Goal: Information Seeking & Learning: Learn about a topic

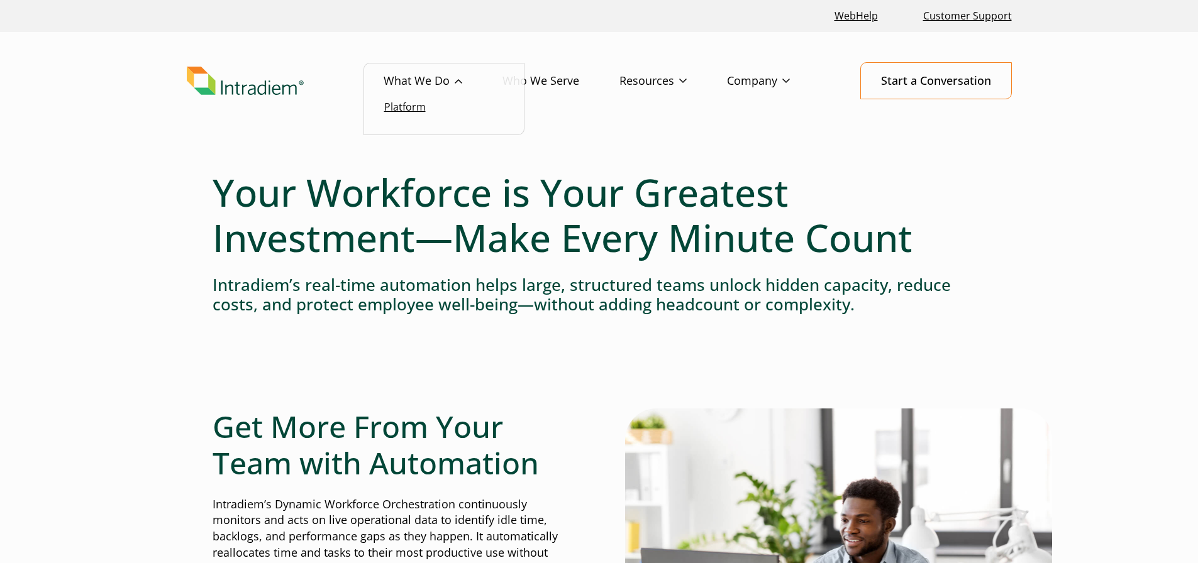
click at [399, 113] on link "Platform" at bounding box center [405, 107] width 42 height 14
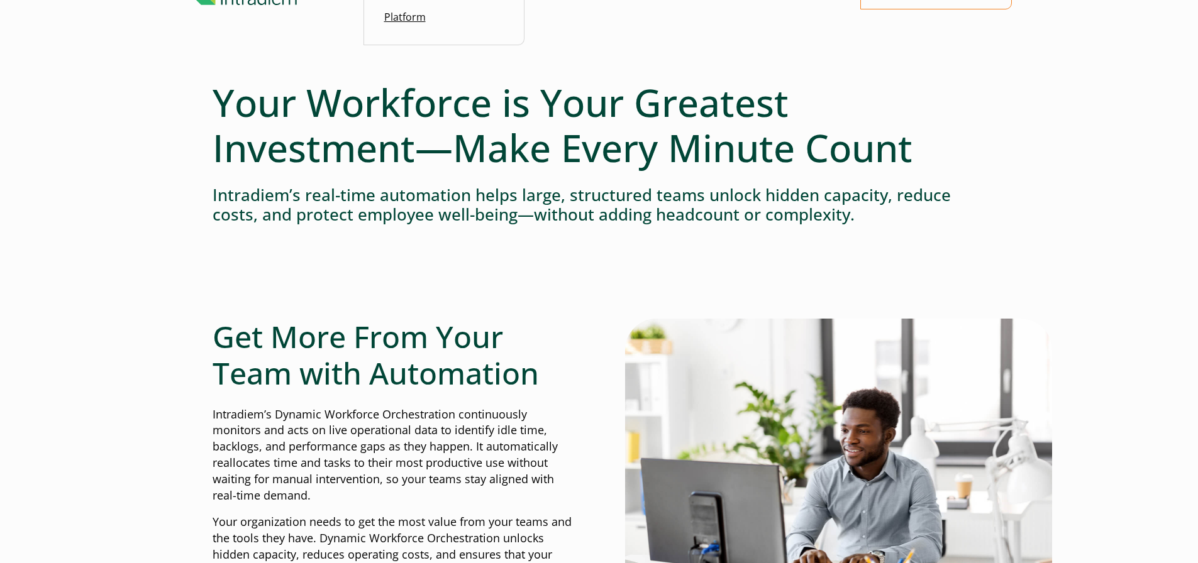
scroll to position [235, 0]
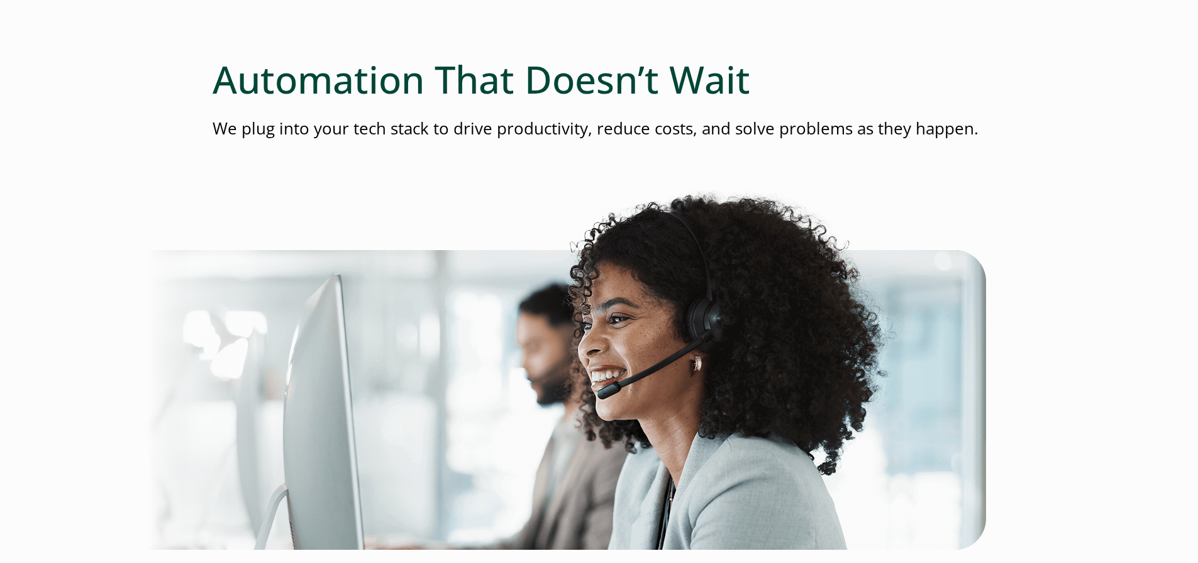
scroll to position [63, 0]
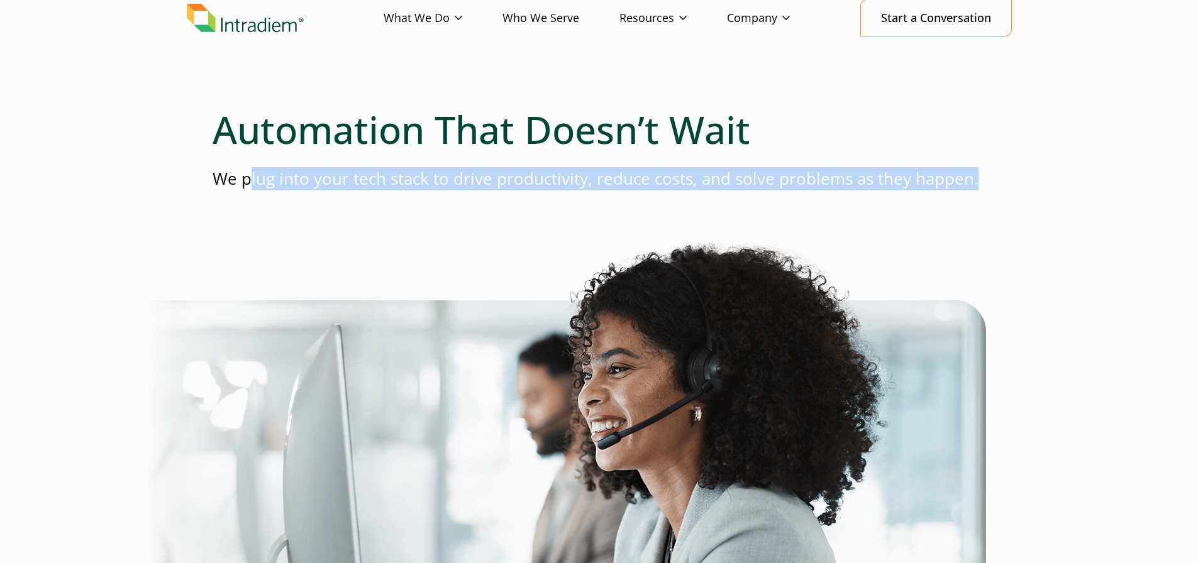
drag, startPoint x: 251, startPoint y: 182, endPoint x: 992, endPoint y: 157, distance: 741.9
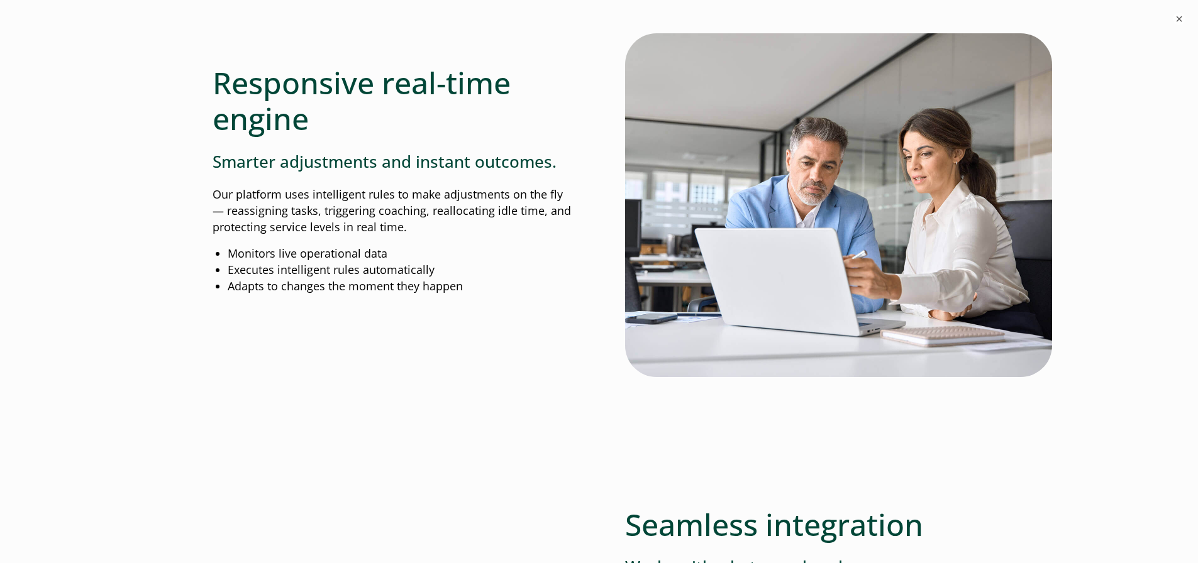
scroll to position [1258, 0]
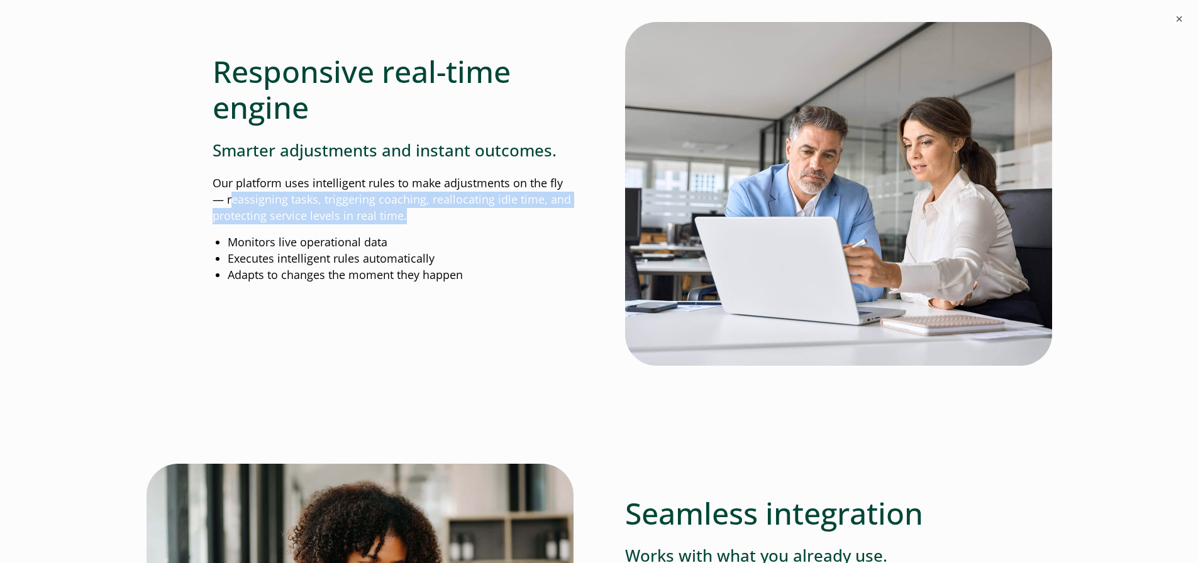
drag, startPoint x: 300, startPoint y: 194, endPoint x: 476, endPoint y: 212, distance: 177.0
click at [476, 212] on p "Our platform uses intelligent rules to make adjustments on the fly— reassigning…" at bounding box center [393, 199] width 361 height 49
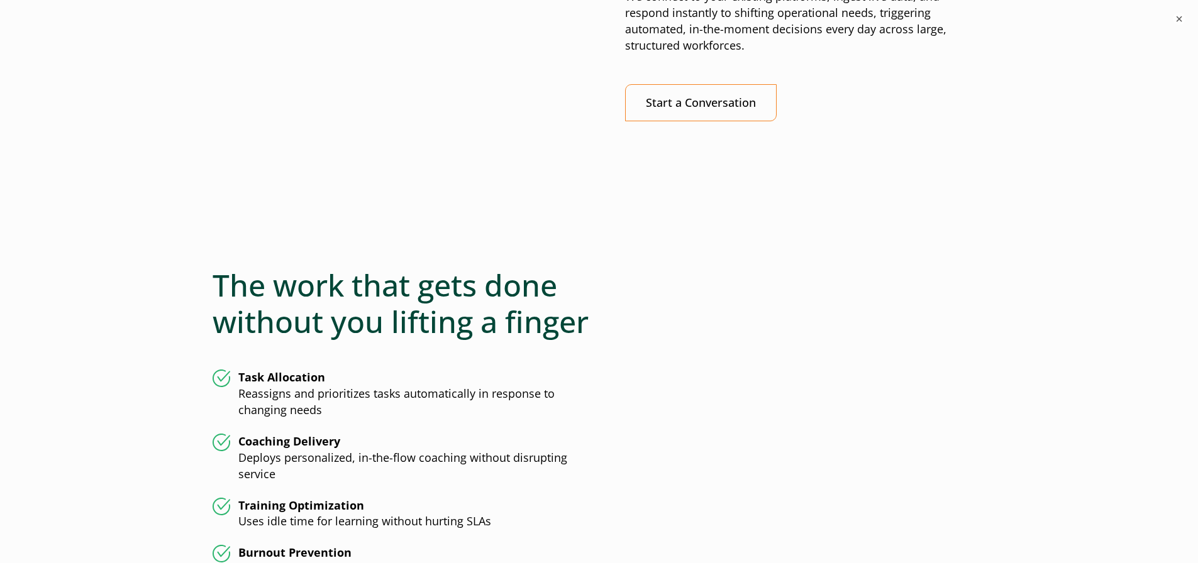
scroll to position [3082, 0]
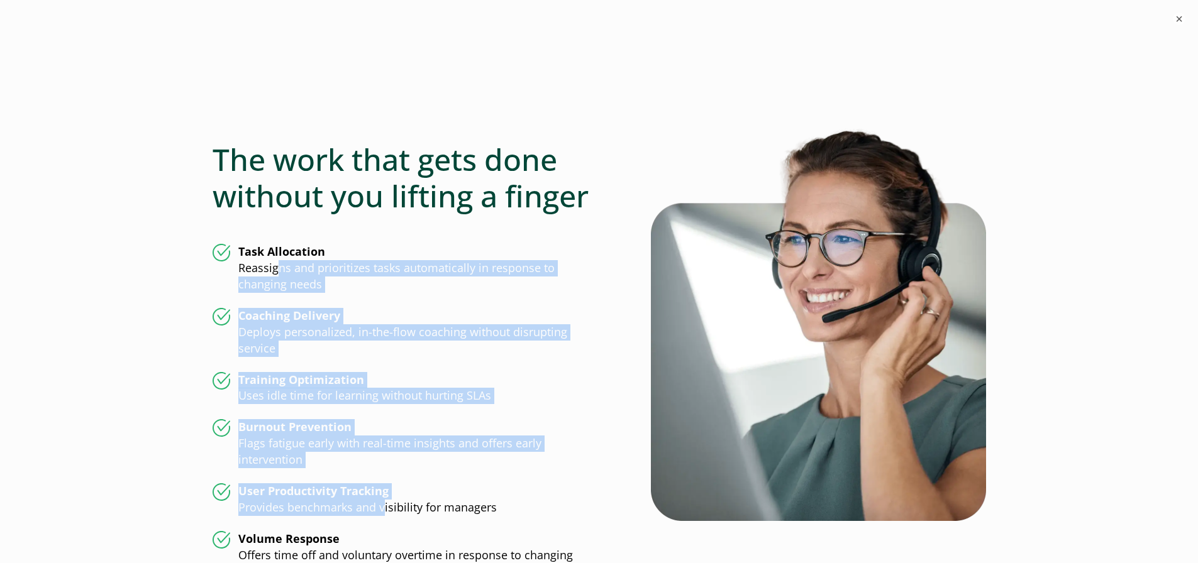
drag, startPoint x: 276, startPoint y: 244, endPoint x: 382, endPoint y: 487, distance: 265.3
click at [382, 487] on ul "Task Allocation Reassigns and prioritizes tasks automatically in response to ch…" at bounding box center [406, 412] width 387 height 336
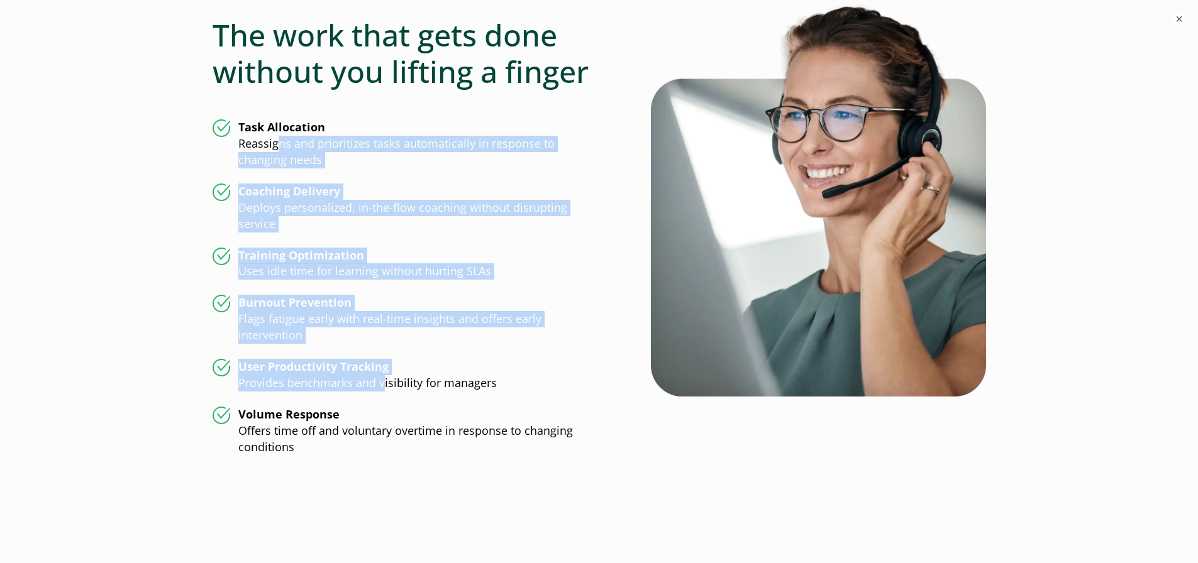
scroll to position [3207, 0]
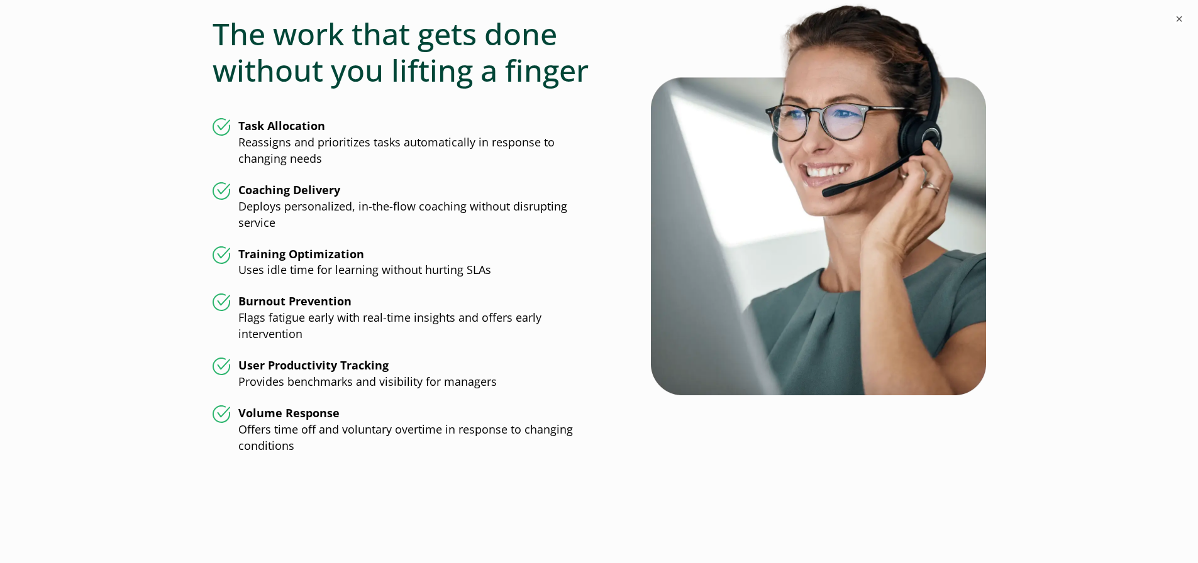
click at [333, 424] on li "Volume Response Offers time off and voluntary overtime in response to changing …" at bounding box center [406, 430] width 387 height 49
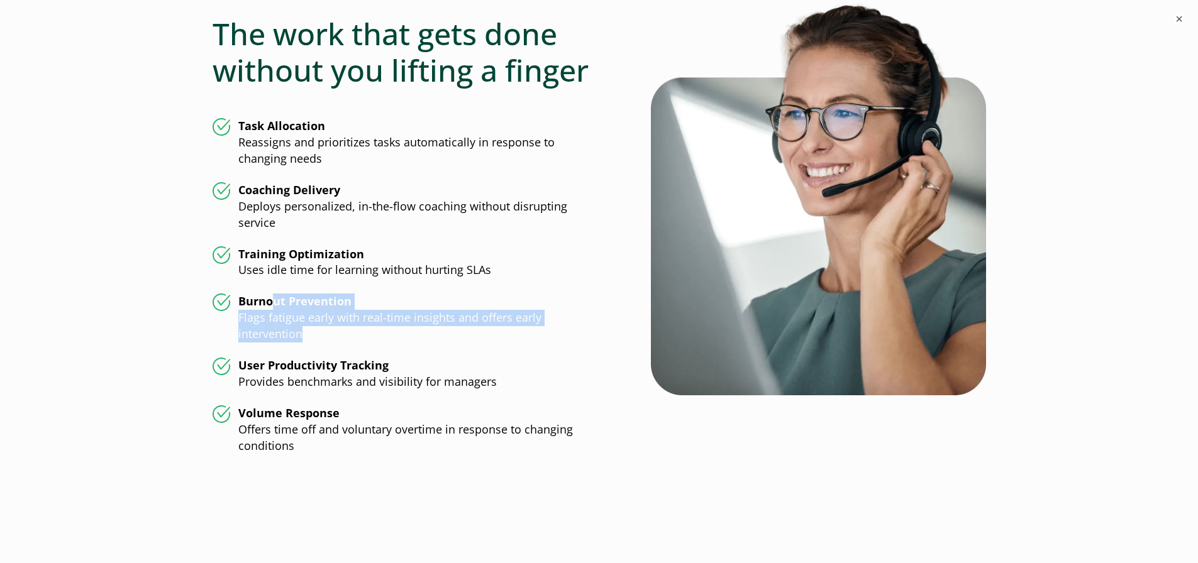
drag, startPoint x: 275, startPoint y: 292, endPoint x: 572, endPoint y: 318, distance: 298.0
click at [572, 318] on li "Burnout Prevention Flags fatigue early with real-time insights and offers early…" at bounding box center [406, 318] width 387 height 49
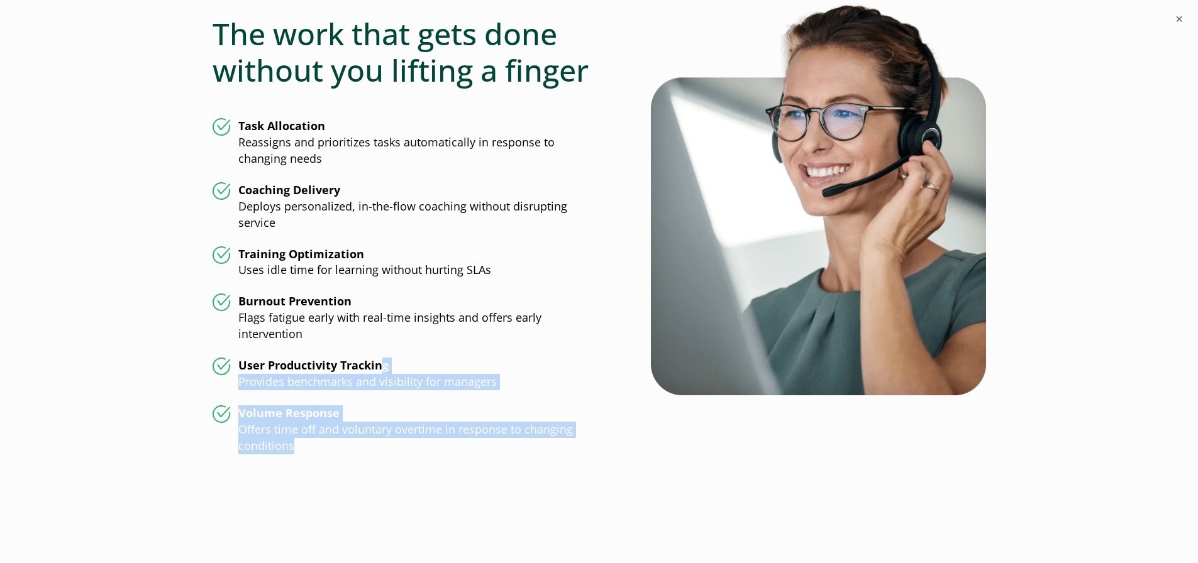
drag, startPoint x: 380, startPoint y: 340, endPoint x: 390, endPoint y: 438, distance: 99.2
click at [390, 438] on div "The work that gets done without you lifting a finger Task Allocation Reassigns …" at bounding box center [406, 229] width 387 height 491
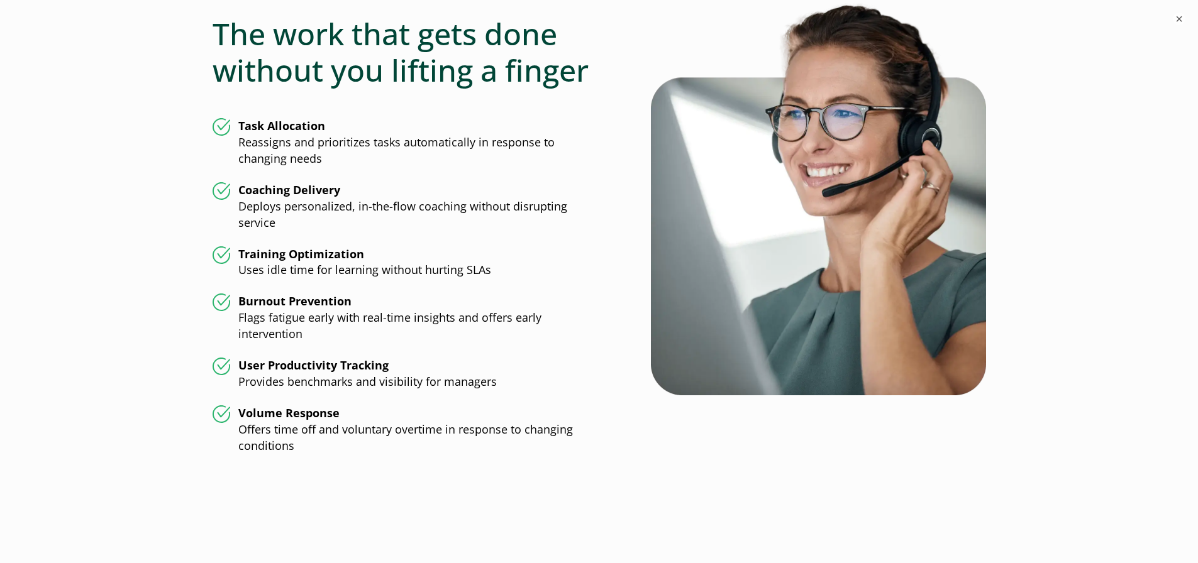
click at [390, 438] on div "The work that gets done without you lifting a finger Task Allocation Reassigns …" at bounding box center [406, 229] width 387 height 491
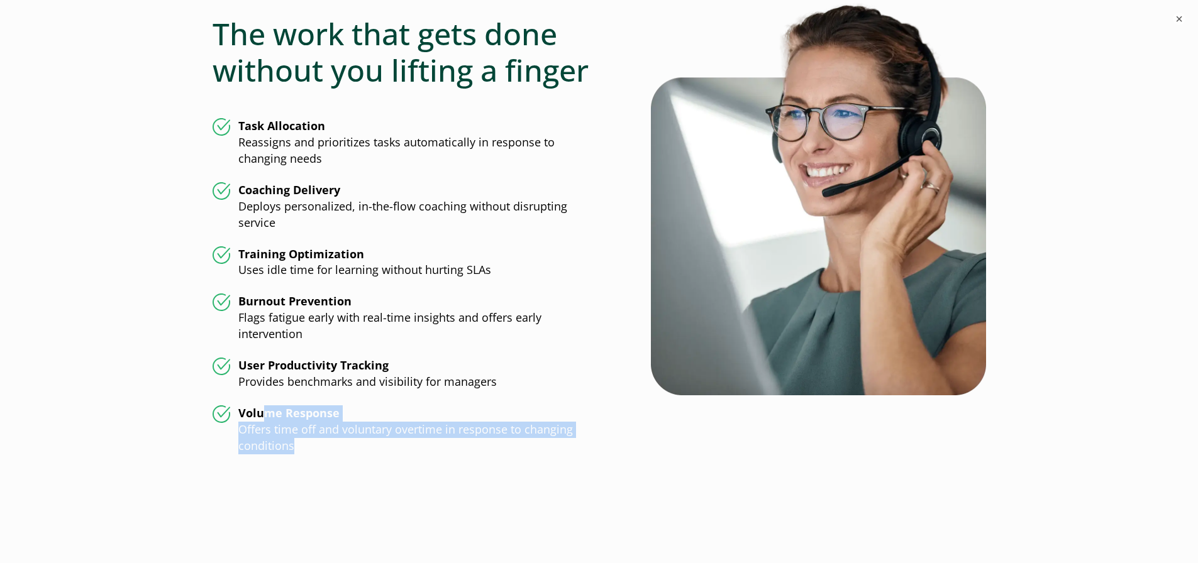
drag, startPoint x: 264, startPoint y: 401, endPoint x: 381, endPoint y: 452, distance: 127.9
click at [381, 452] on div "The work that gets done without you lifting a finger Task Allocation Reassigns …" at bounding box center [406, 229] width 387 height 491
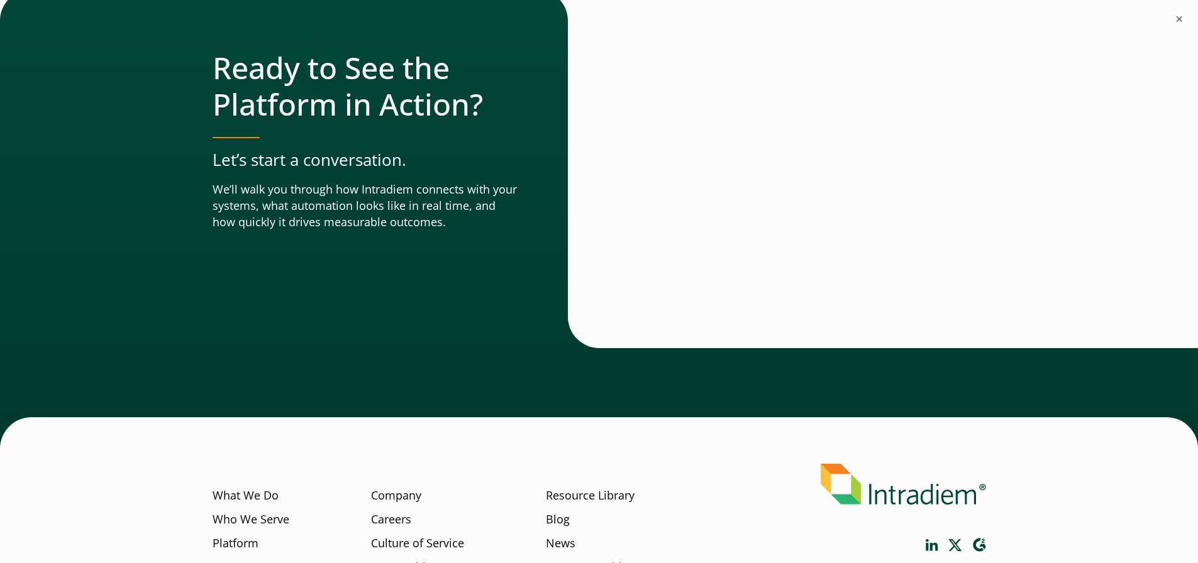
scroll to position [4456, 0]
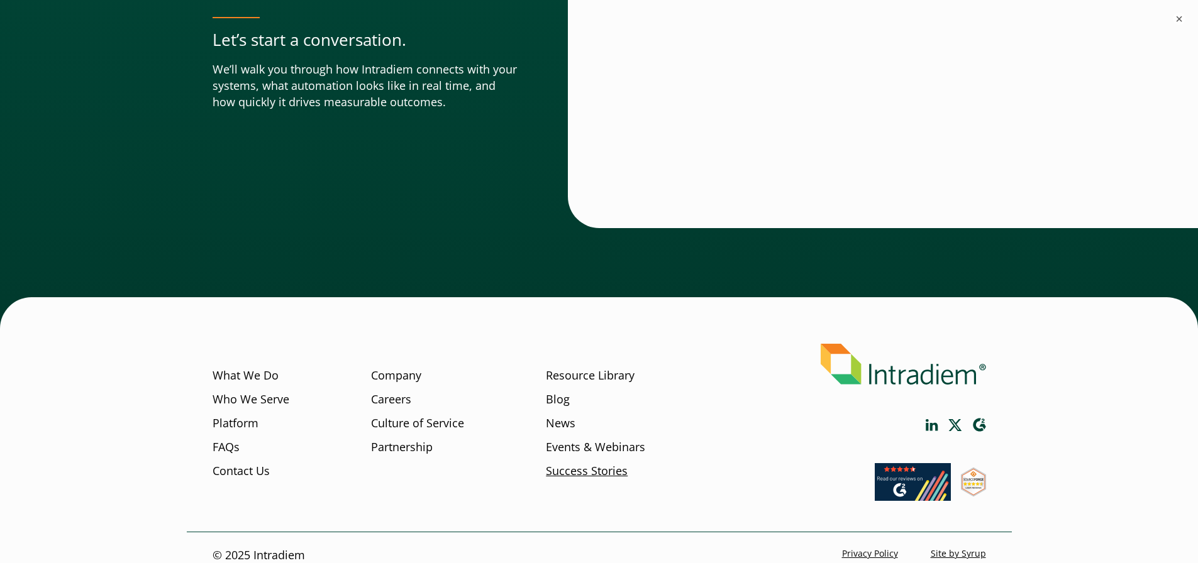
click at [579, 463] on link "Success Stories" at bounding box center [587, 471] width 82 height 16
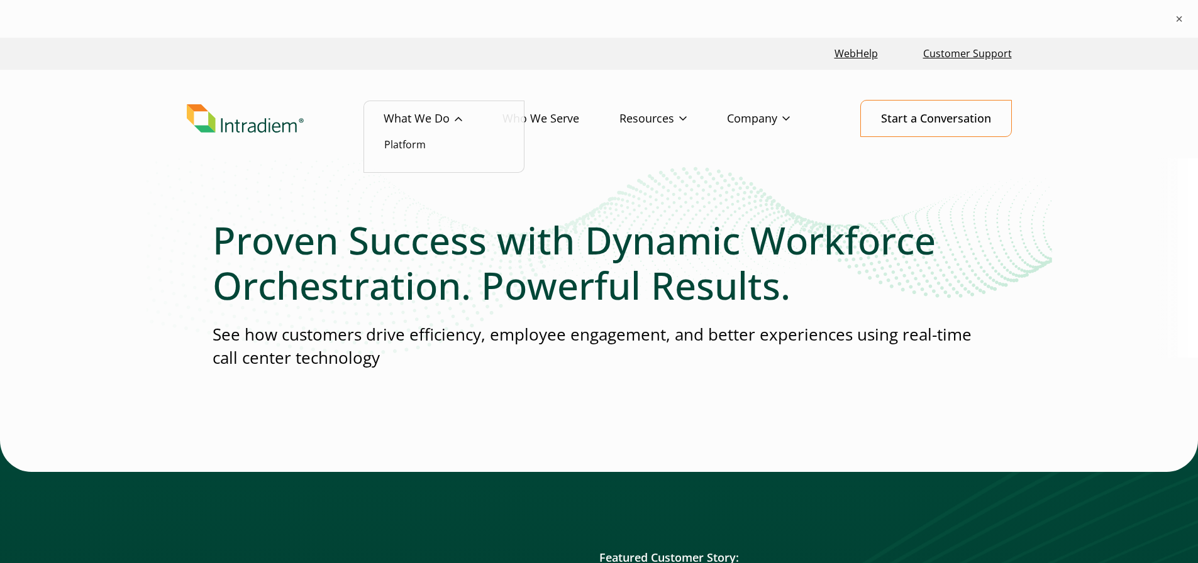
click at [415, 152] on li "Platform" at bounding box center [443, 144] width 119 height 16
click at [413, 148] on link "Platform" at bounding box center [405, 145] width 42 height 14
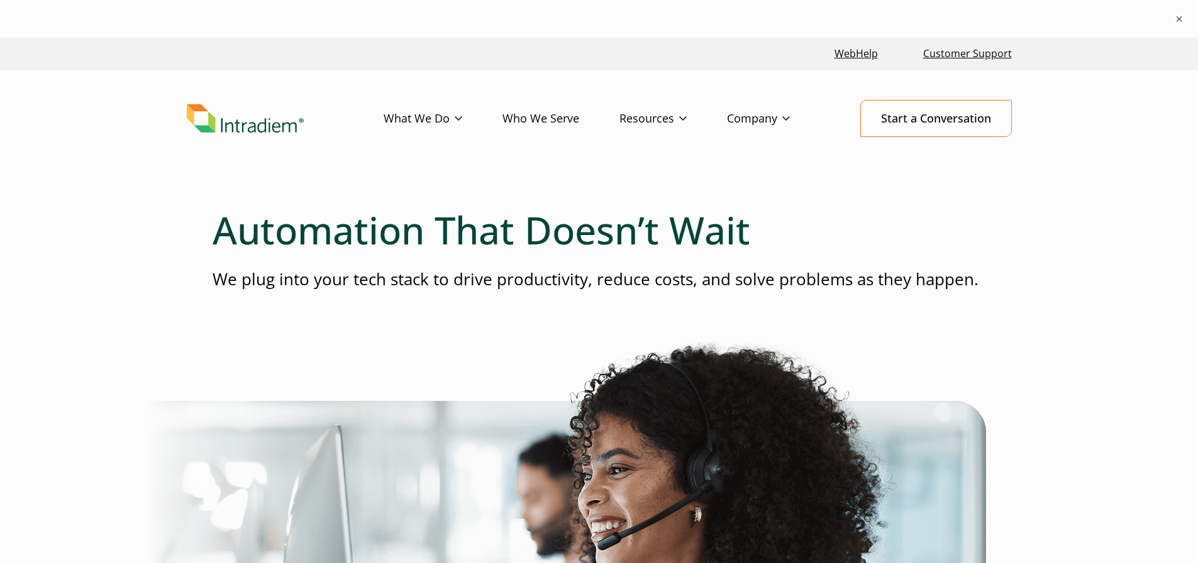
click at [219, 128] on img "Link to homepage of Intradiem" at bounding box center [245, 118] width 117 height 29
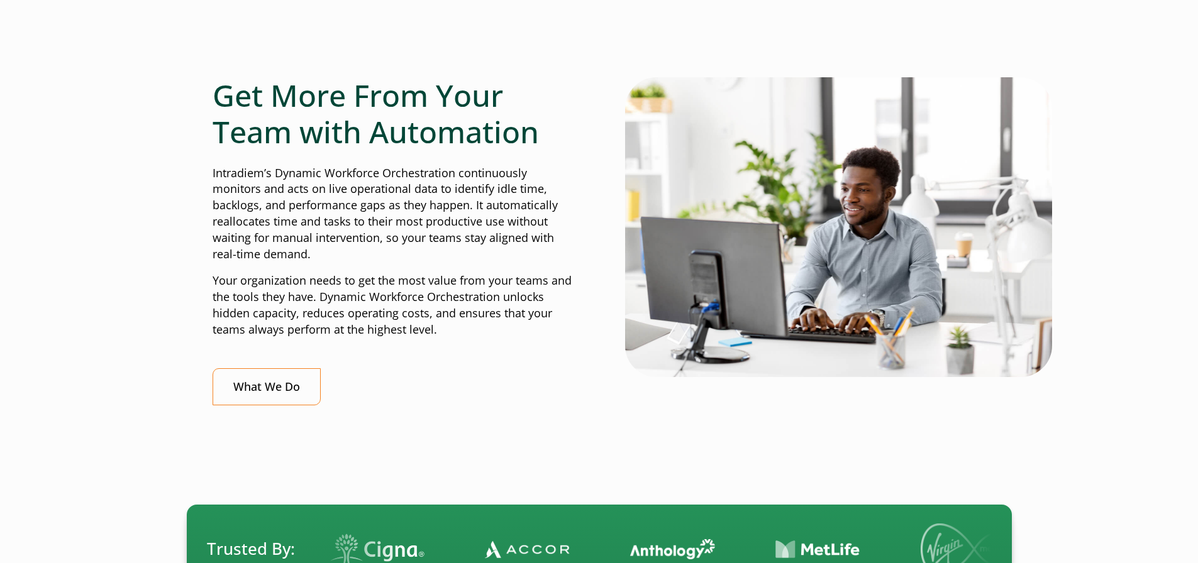
scroll to position [440, 0]
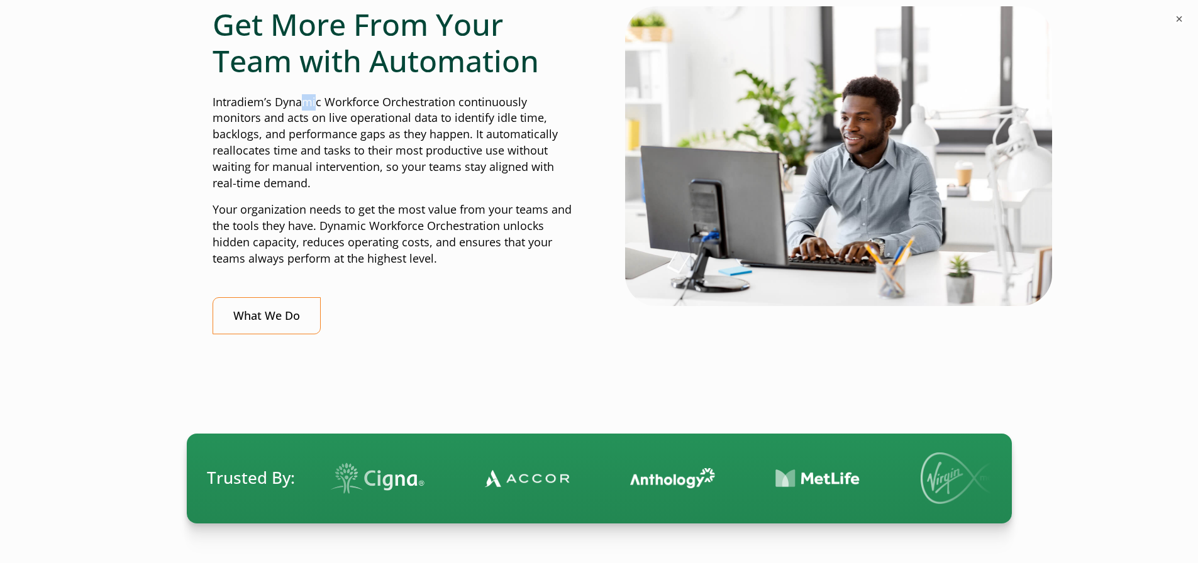
drag, startPoint x: 305, startPoint y: 62, endPoint x: 316, endPoint y: 106, distance: 45.5
click at [316, 106] on p "Intradiem’s Dynamic Workforce Orchestration continuously monitors and acts on l…" at bounding box center [393, 142] width 361 height 97
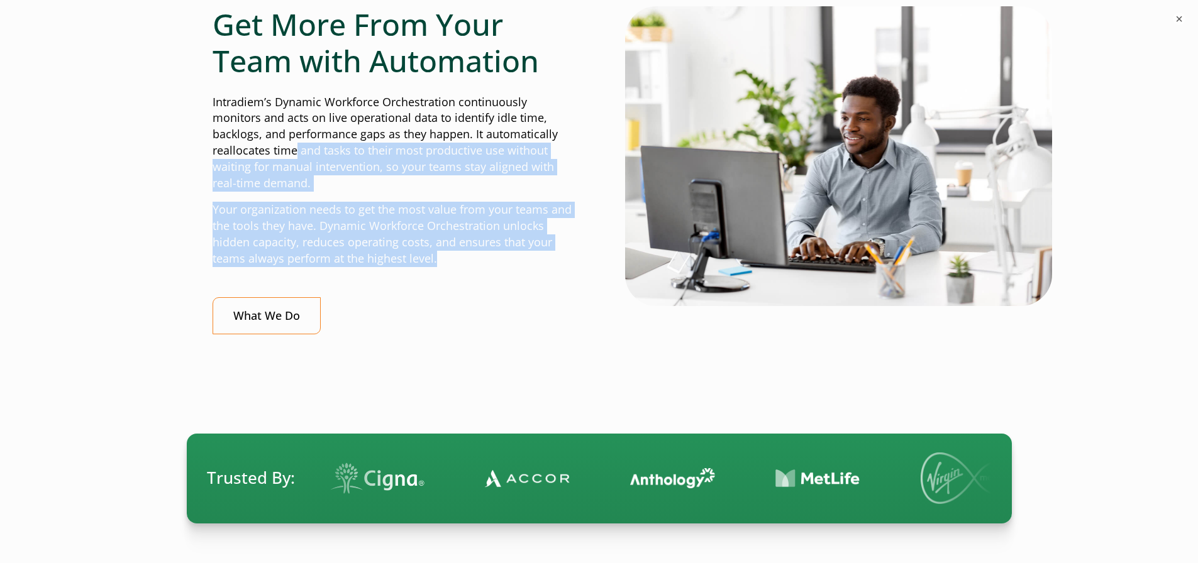
drag, startPoint x: 295, startPoint y: 147, endPoint x: 458, endPoint y: 265, distance: 201.8
click at [458, 265] on div "Get More From Your Team with Automation Intradiem’s Dynamic Workforce Orchestra…" at bounding box center [393, 170] width 361 height 328
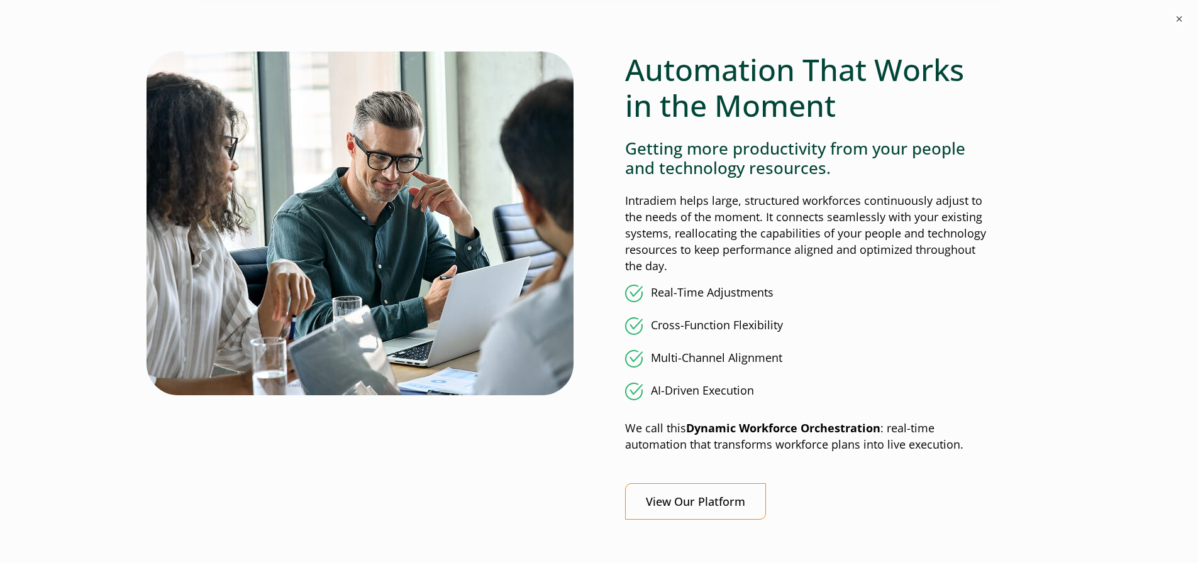
scroll to position [1006, 0]
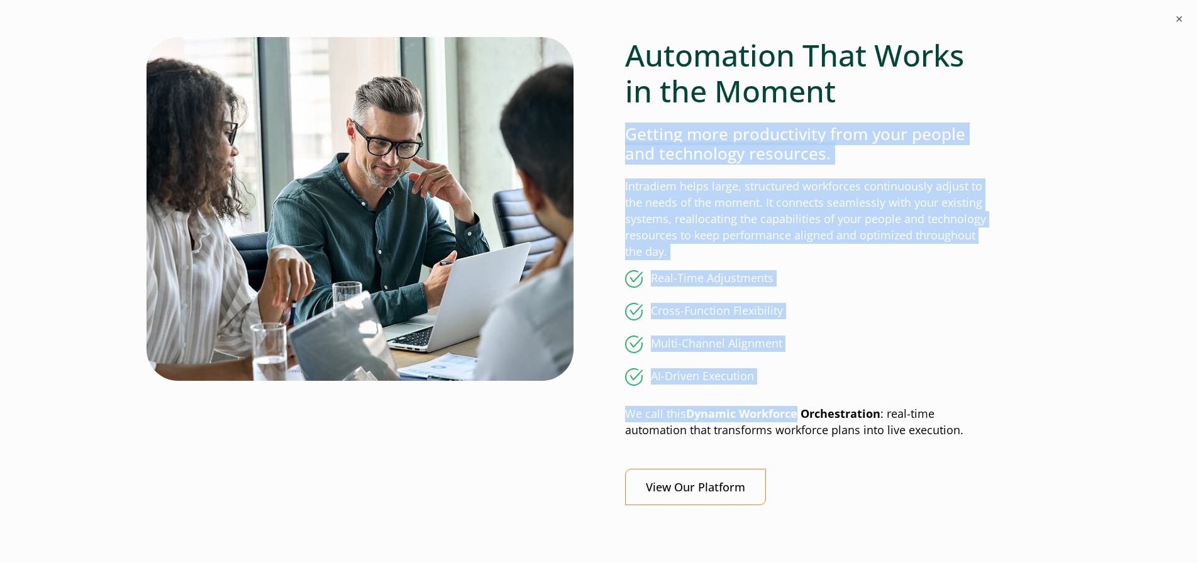
drag, startPoint x: 628, startPoint y: 136, endPoint x: 796, endPoint y: 389, distance: 303.5
click at [796, 389] on div "Automation That Works in the Moment Getting more productivity from your people …" at bounding box center [805, 271] width 361 height 469
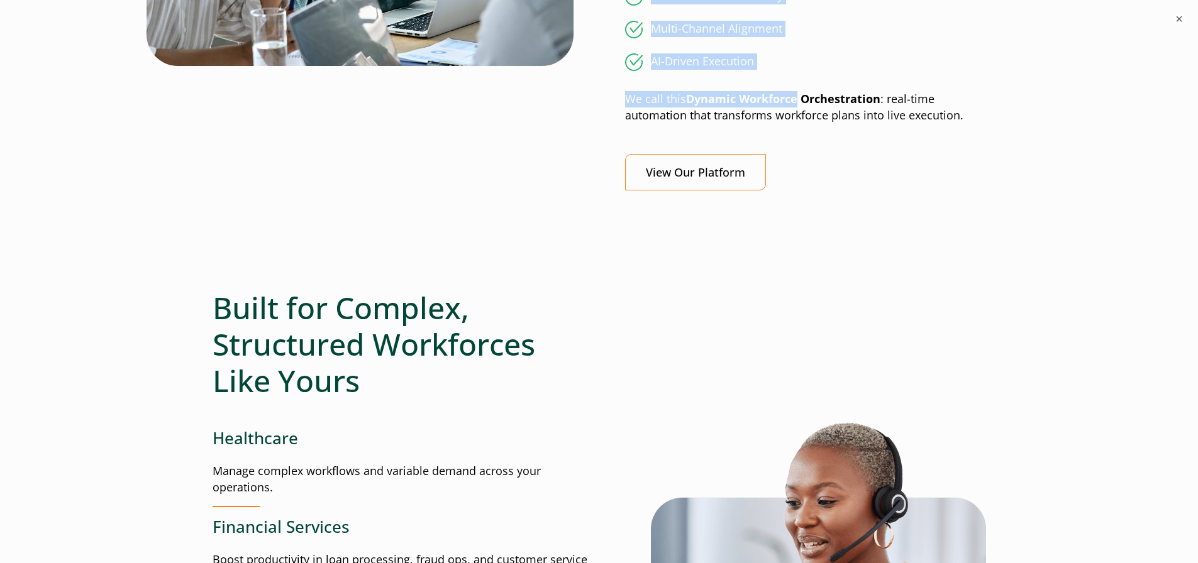
scroll to position [1321, 0]
click at [722, 174] on link "View Our Platform" at bounding box center [695, 173] width 141 height 37
